Goal: Information Seeking & Learning: Learn about a topic

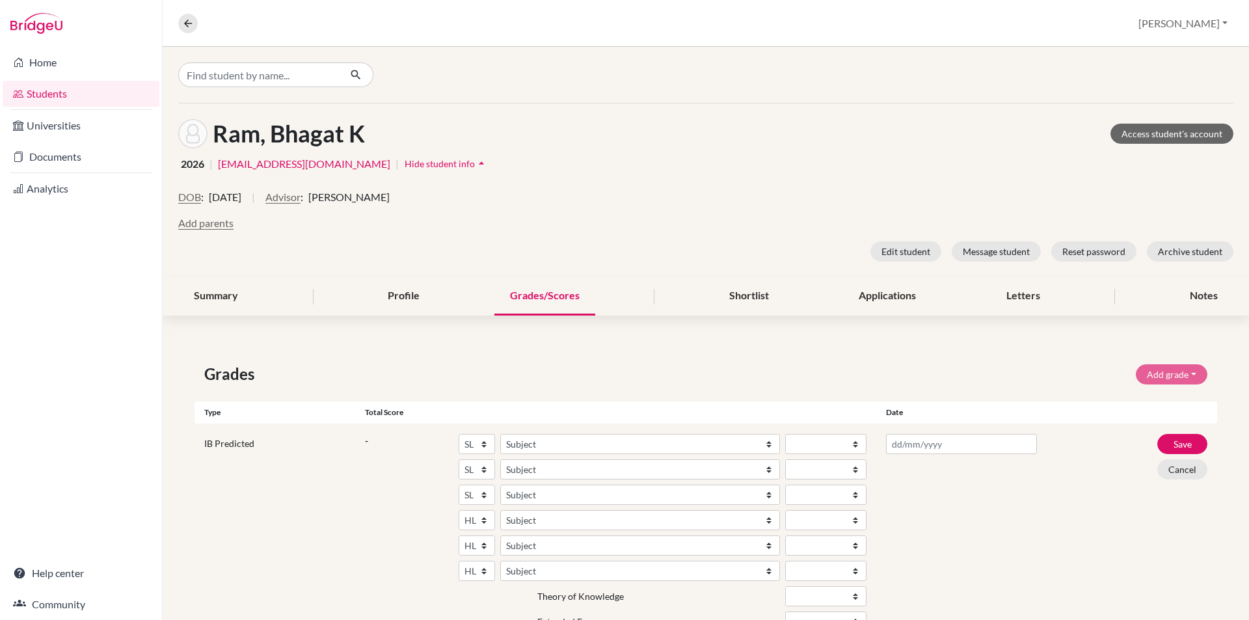
select select "HL"
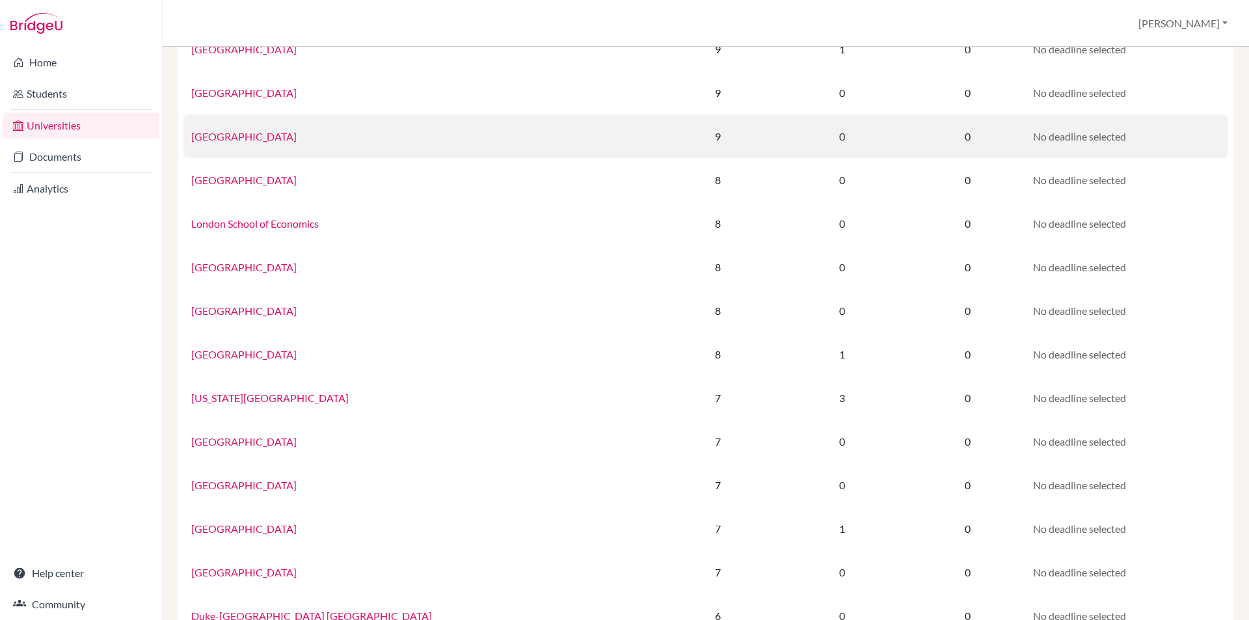
scroll to position [585, 0]
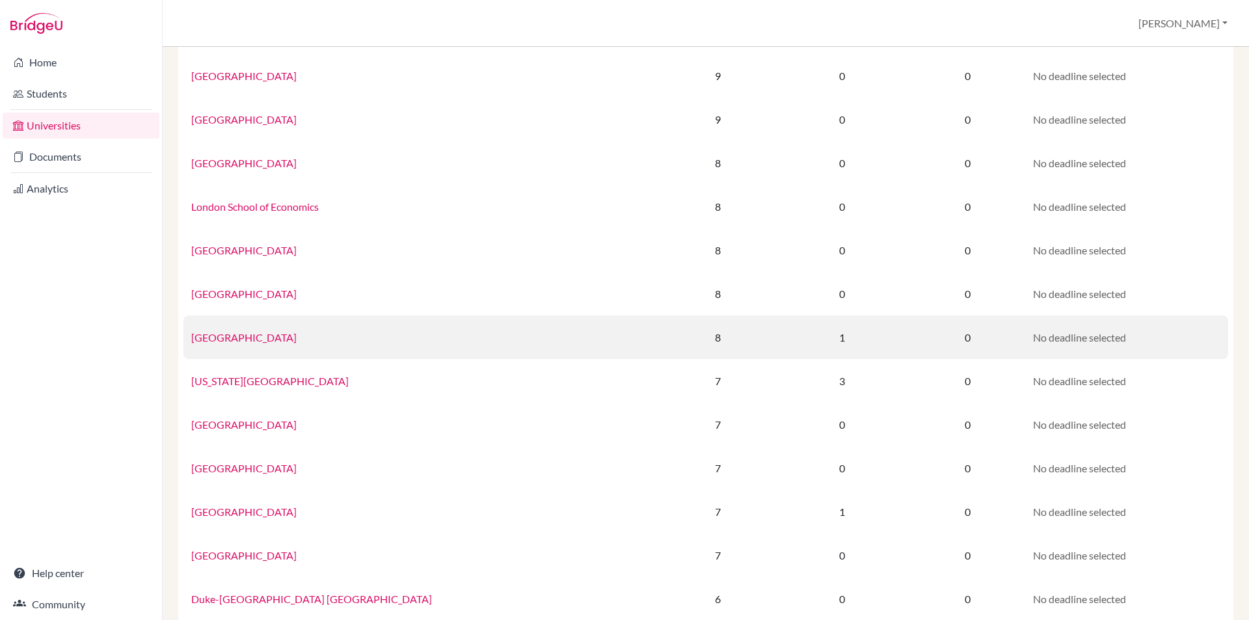
click at [262, 339] on link "[GEOGRAPHIC_DATA]" at bounding box center [243, 337] width 105 height 12
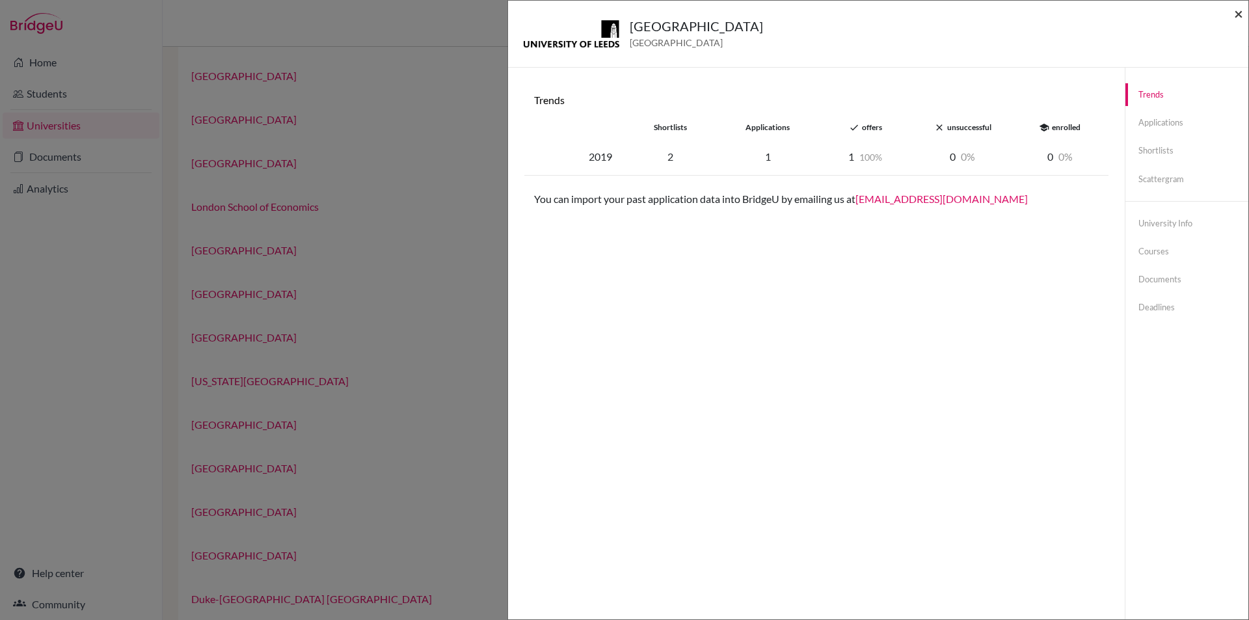
click at [1236, 12] on span "×" at bounding box center [1238, 13] width 9 height 19
